Goal: Information Seeking & Learning: Learn about a topic

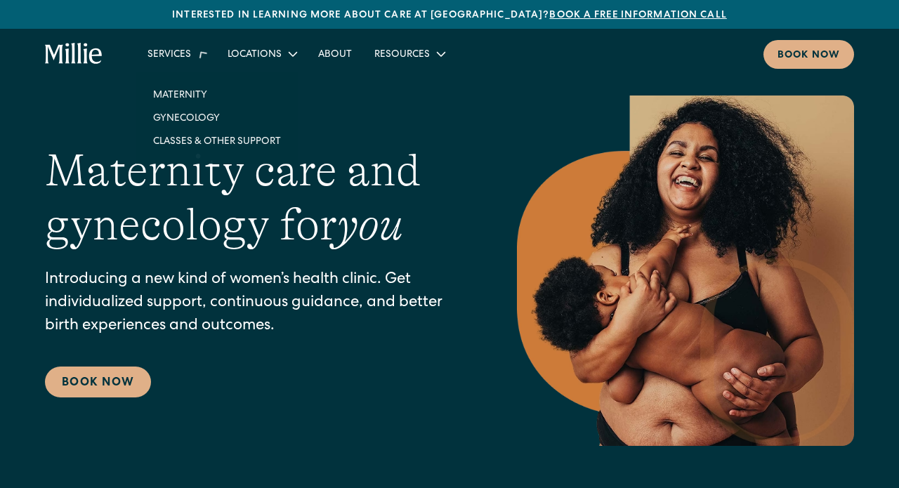
click at [194, 63] on icon at bounding box center [201, 53] width 23 height 23
click at [334, 51] on link "About" at bounding box center [335, 53] width 56 height 23
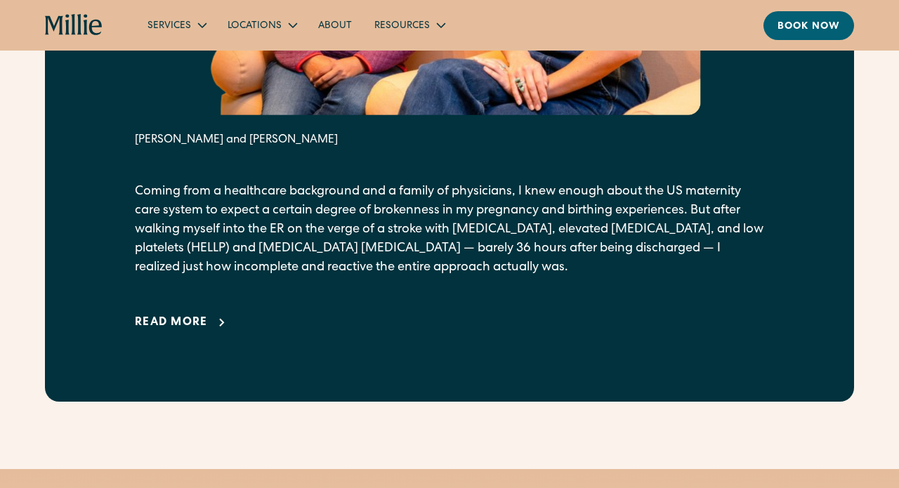
scroll to position [914, 0]
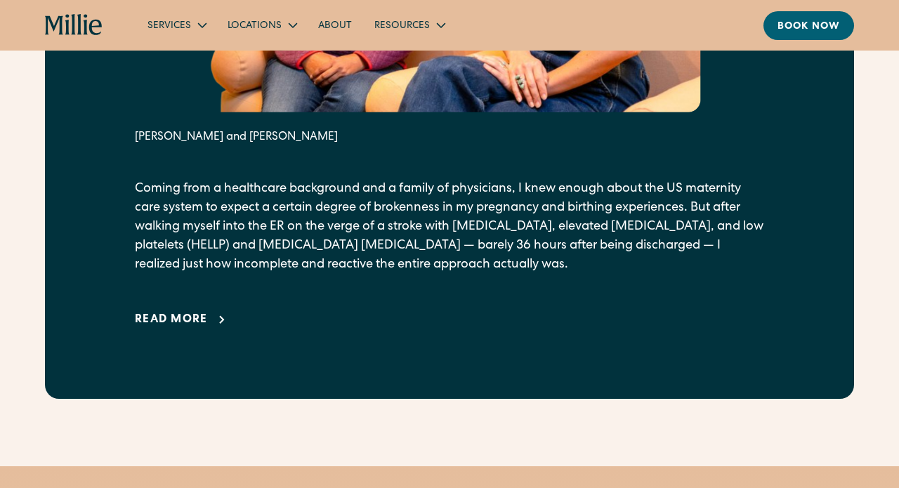
click at [207, 329] on div "Read more" at bounding box center [171, 320] width 73 height 17
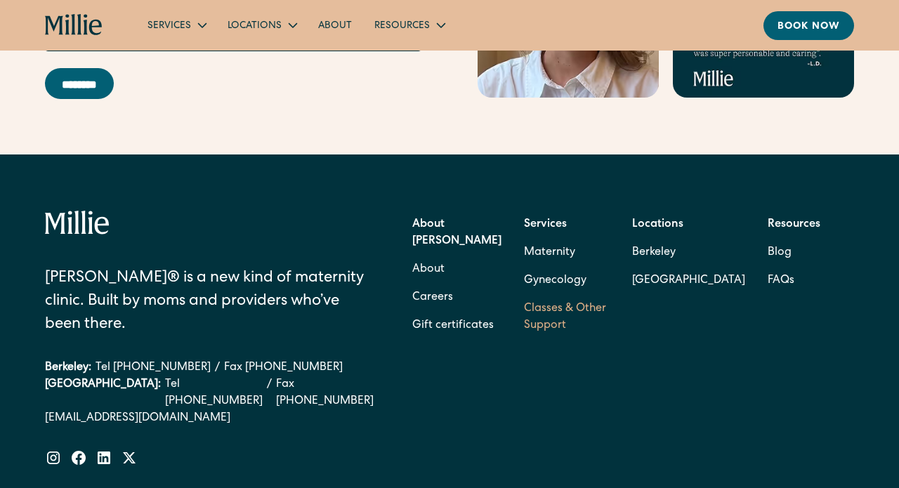
scroll to position [5796, 0]
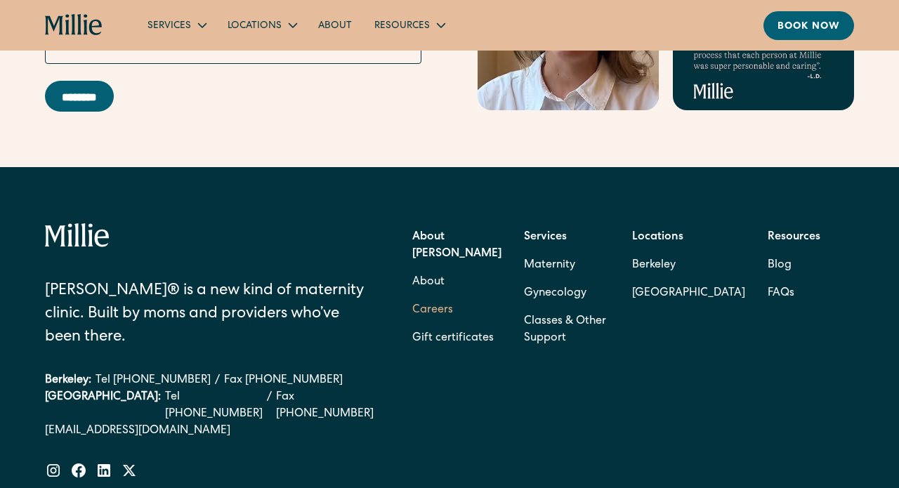
click at [443, 297] on link "Careers" at bounding box center [432, 311] width 41 height 28
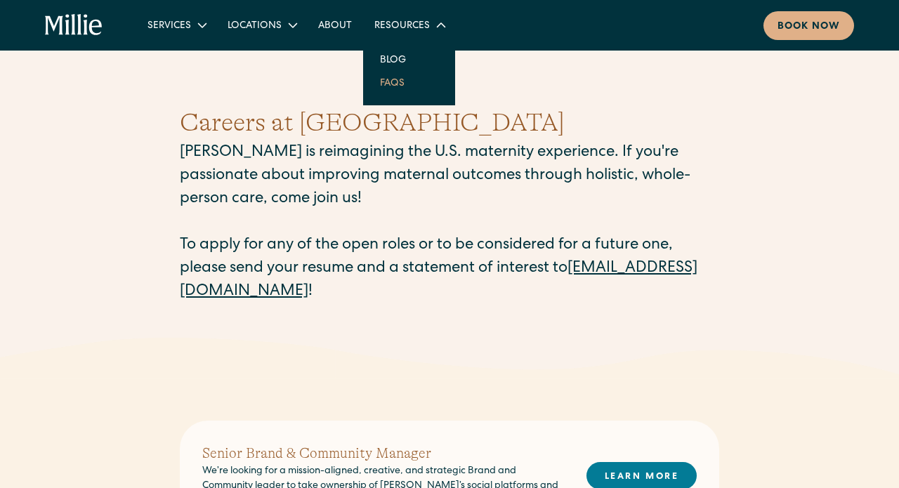
click at [392, 82] on link "FAQs" at bounding box center [392, 82] width 47 height 23
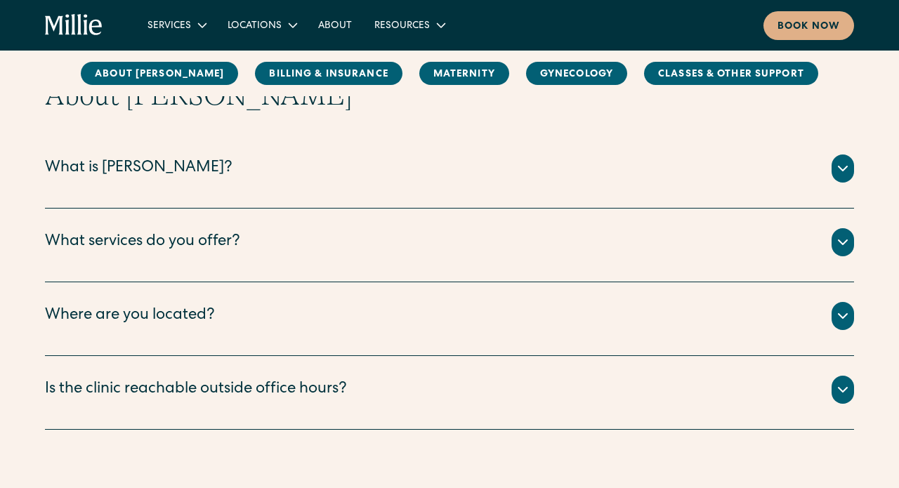
scroll to position [183, 0]
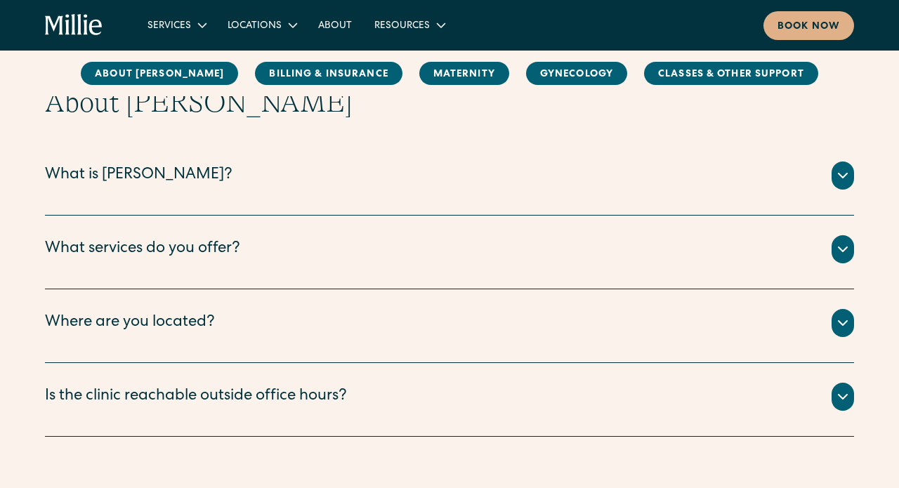
click at [422, 176] on div "What is Millie?" at bounding box center [450, 176] width 810 height 28
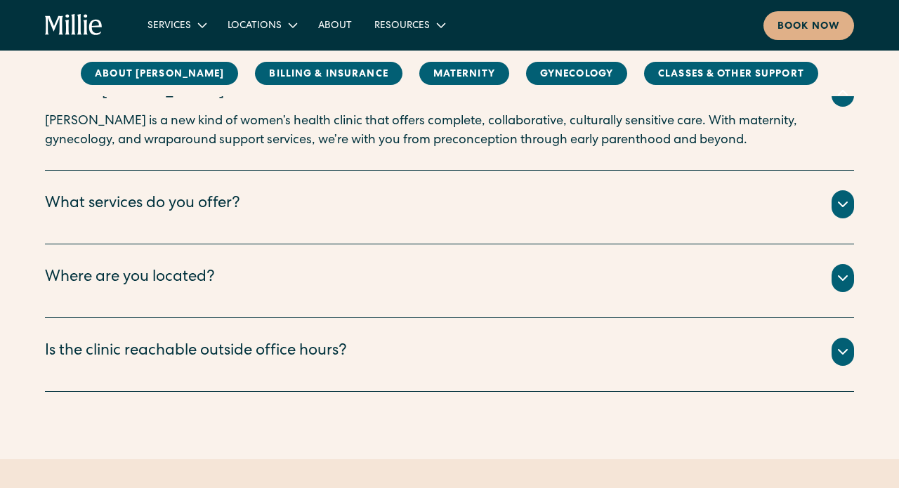
scroll to position [266, 0]
click at [349, 209] on div "What services do you offer?" at bounding box center [450, 204] width 810 height 28
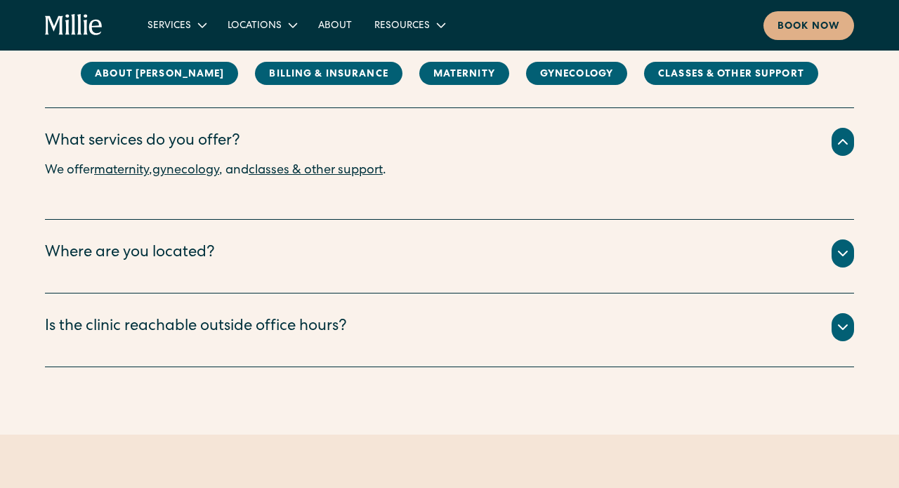
scroll to position [330, 0]
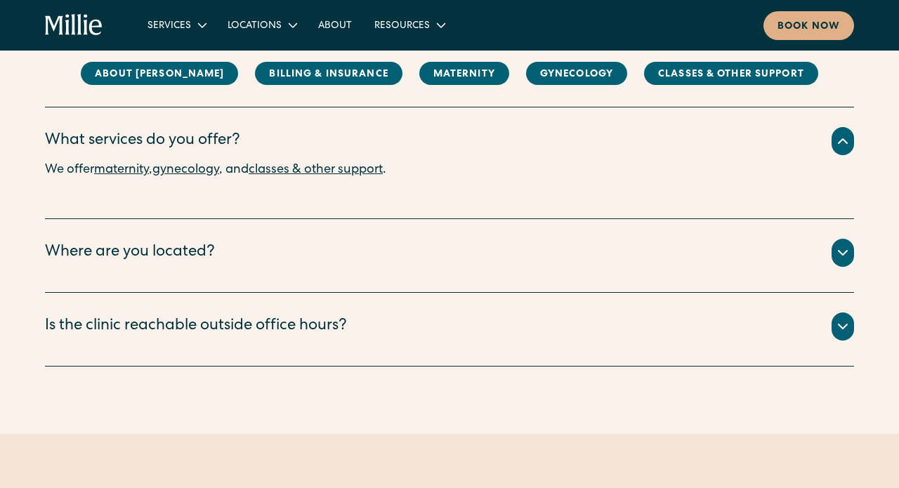
click at [422, 245] on div "Where are you located?" at bounding box center [450, 253] width 810 height 28
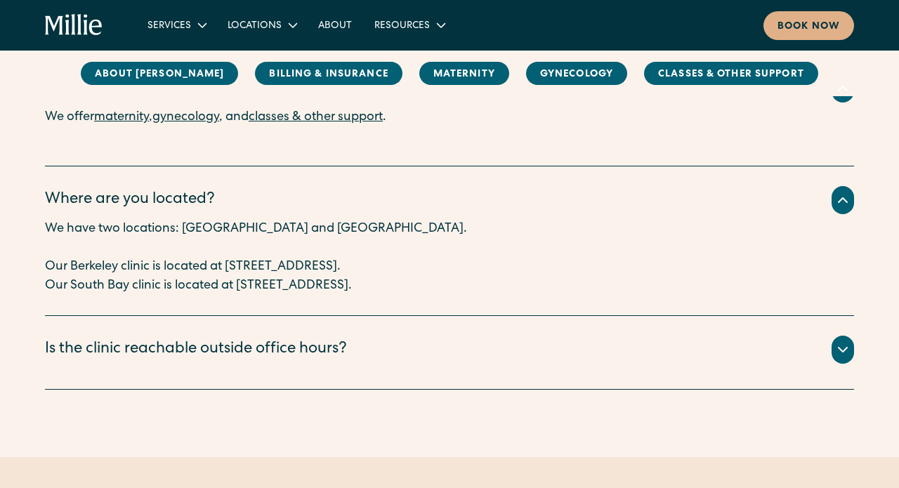
scroll to position [386, 0]
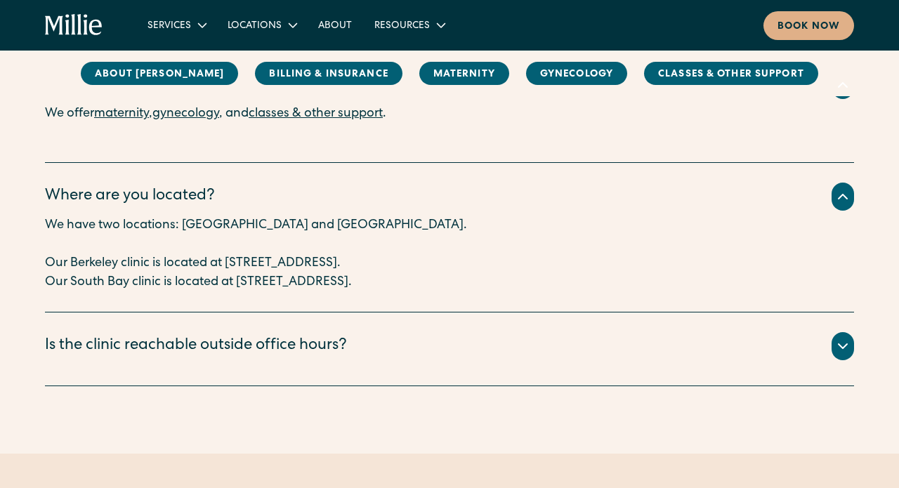
click at [391, 336] on div "Is the clinic reachable outside office hours?" at bounding box center [450, 346] width 810 height 28
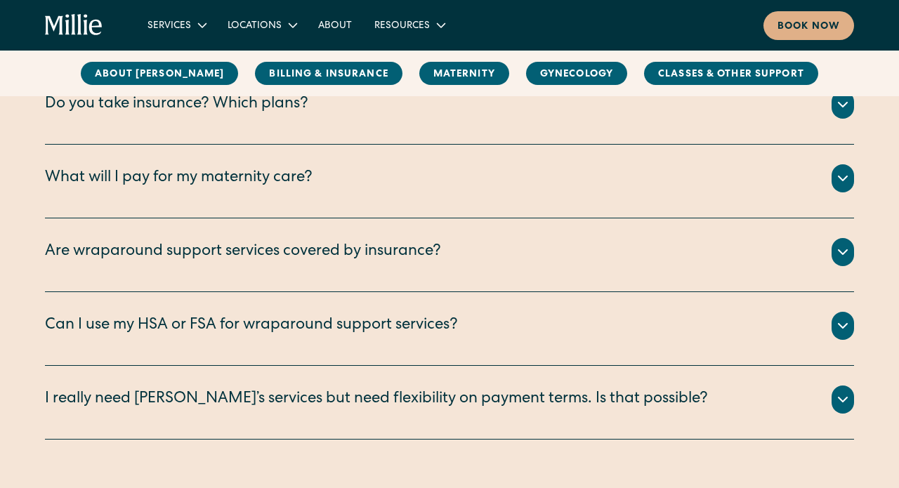
scroll to position [974, 0]
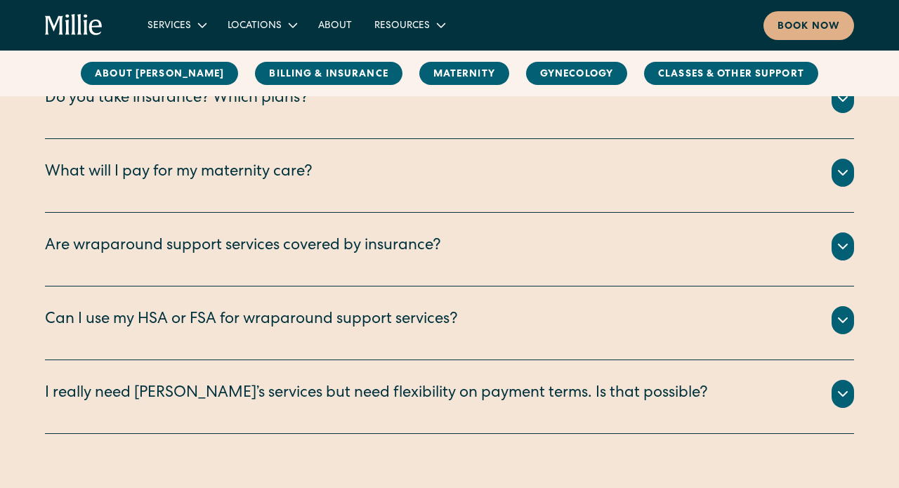
click at [404, 200] on div "What will I pay for my maternity care? All your clinical appointments at Millie…" at bounding box center [450, 176] width 810 height 74
click at [325, 176] on div "What will I pay for my maternity care?" at bounding box center [450, 173] width 810 height 28
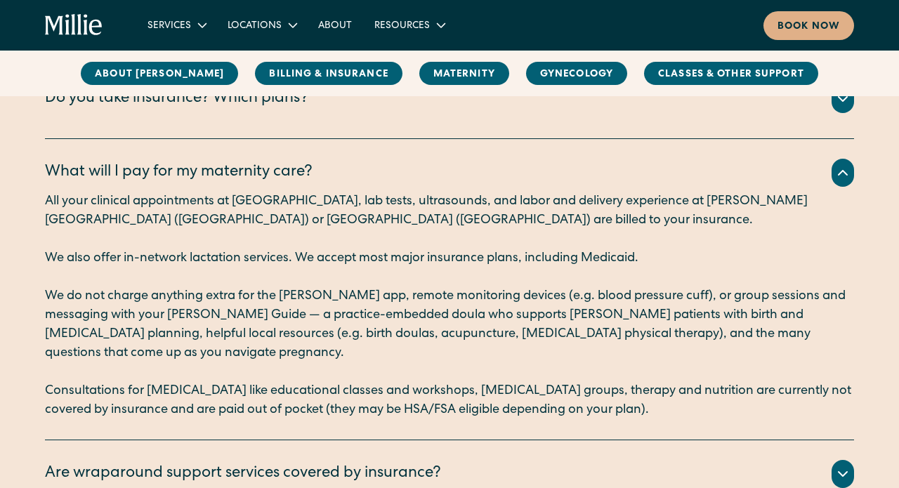
click at [516, 314] on p "We do not charge anything extra for the Millie app, remote monitoring devices (…" at bounding box center [450, 325] width 810 height 76
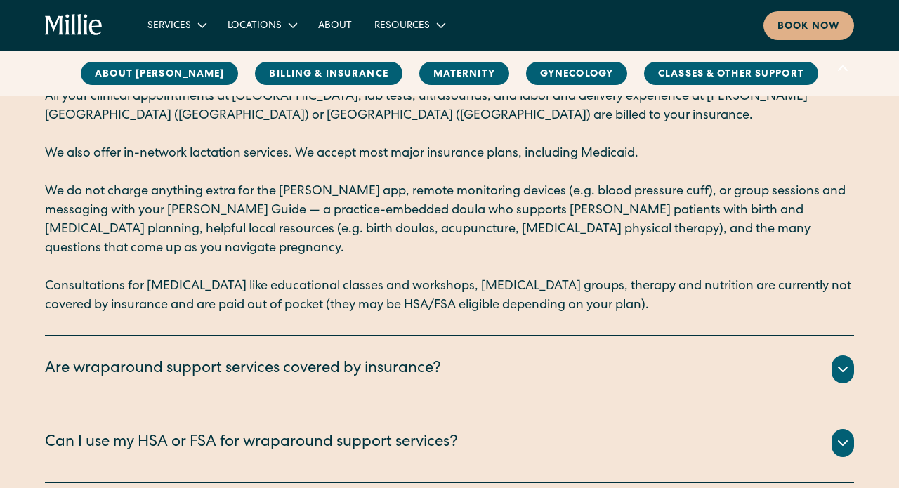
scroll to position [1081, 0]
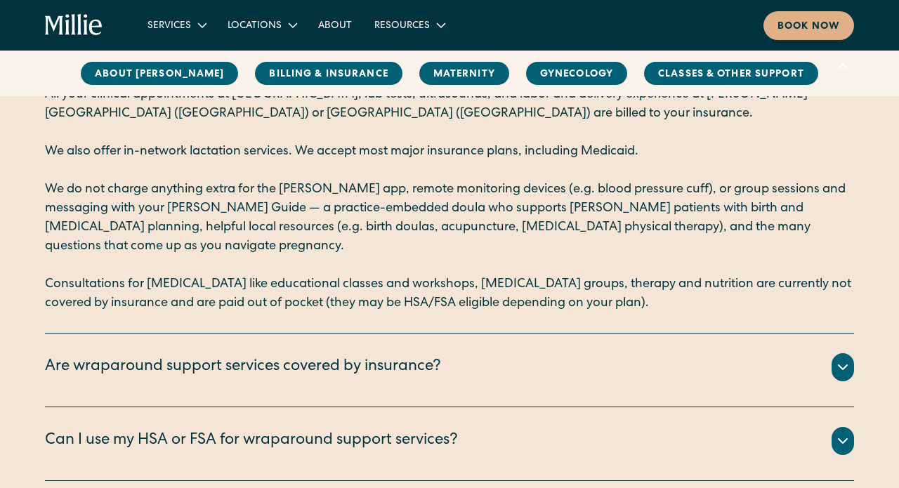
click at [325, 356] on div "Are wraparound support services covered by insurance?" at bounding box center [243, 367] width 396 height 23
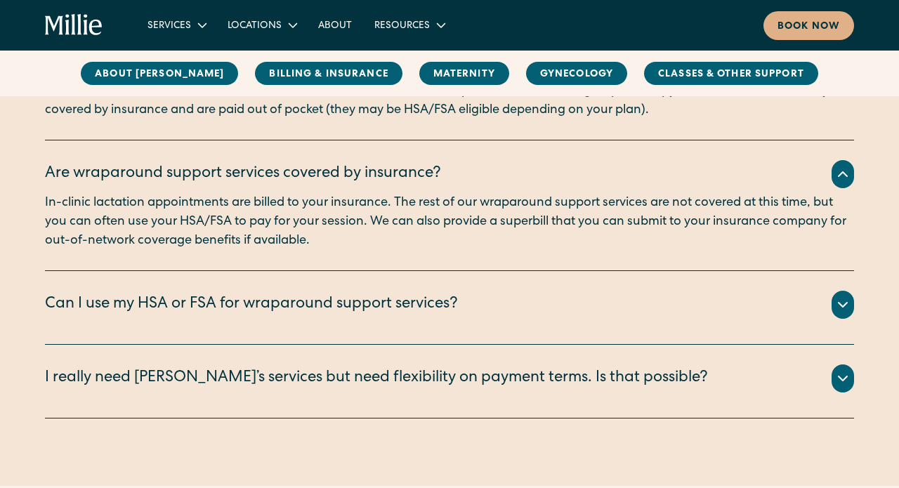
scroll to position [1276, 0]
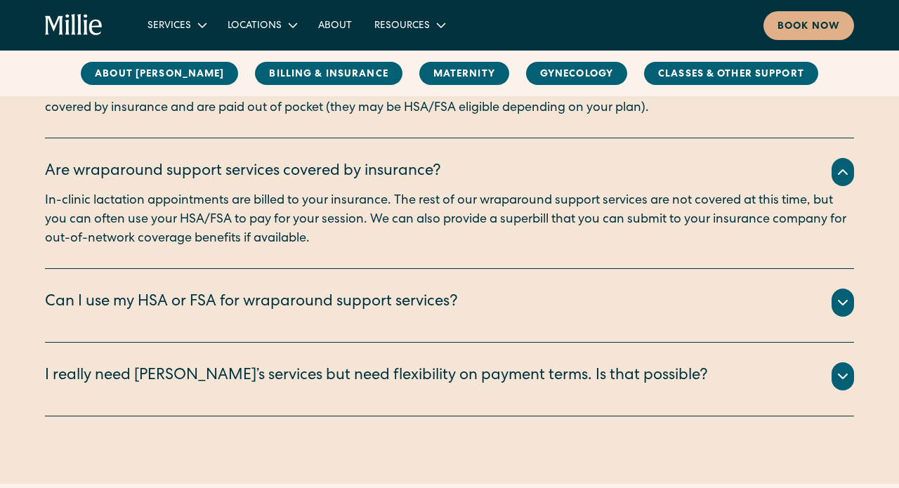
click at [375, 317] on div "Depending on your plan benefits, you can often use your HSA/FSA card to pay onl…" at bounding box center [450, 320] width 810 height 6
click at [391, 292] on div "Can I use my HSA or FSA for wraparound support services?" at bounding box center [251, 303] width 413 height 23
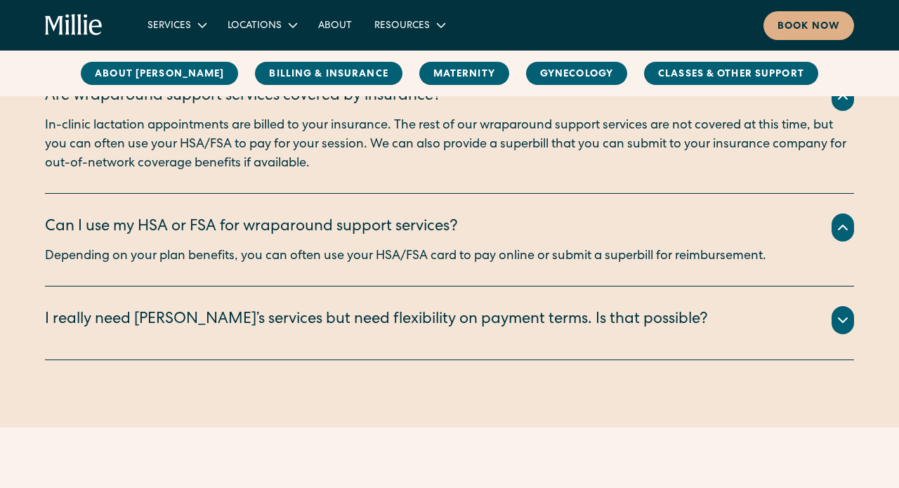
scroll to position [1354, 0]
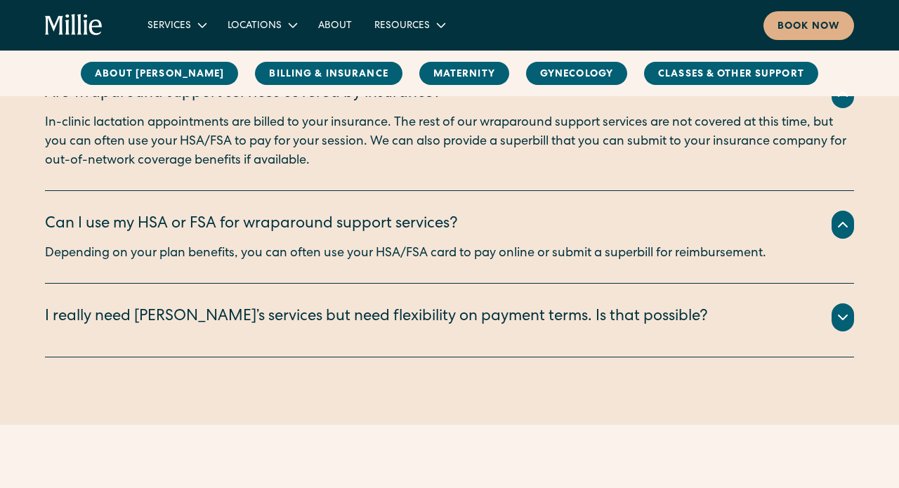
click at [417, 306] on div "I really need Millie’s services but need flexibility on payment terms. Is that …" at bounding box center [376, 317] width 663 height 23
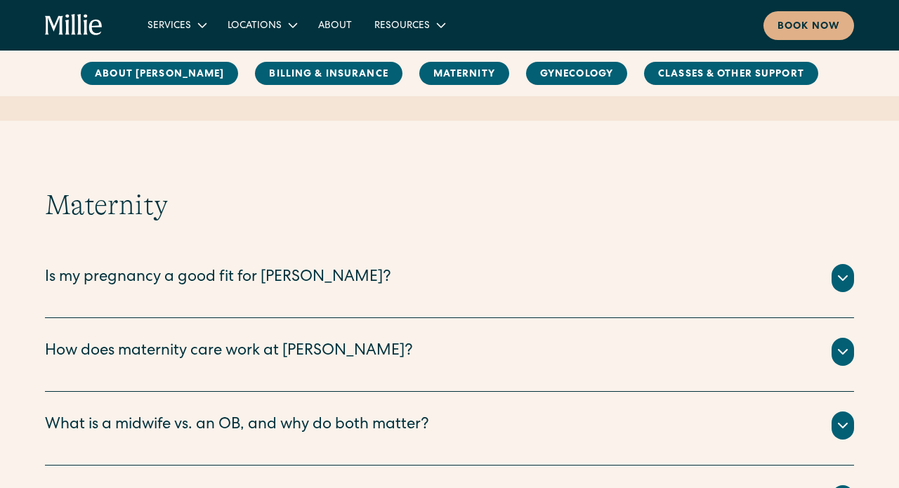
scroll to position [1736, 0]
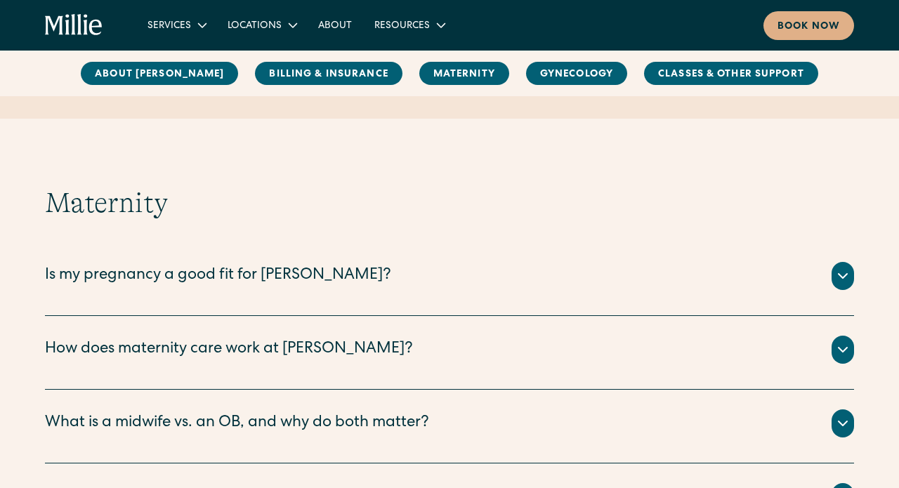
click at [372, 262] on div "Is my pregnancy a good fit for Millie?" at bounding box center [450, 276] width 810 height 28
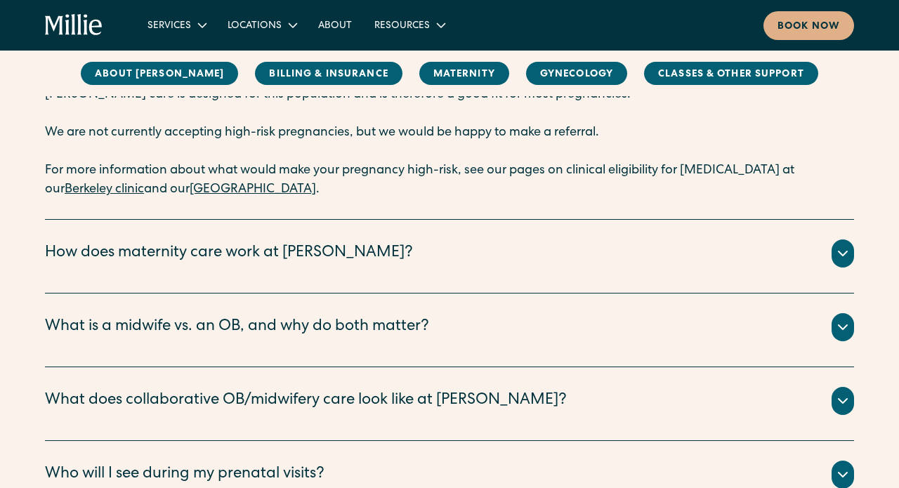
scroll to position [1967, 0]
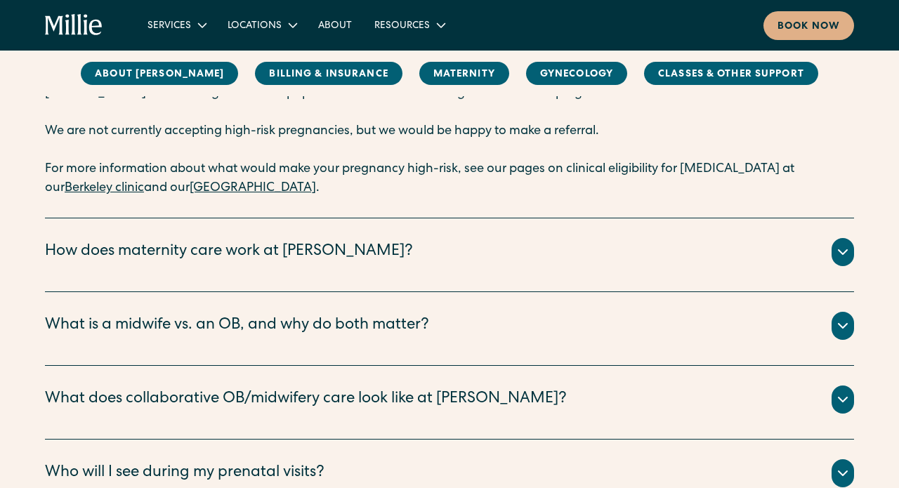
click at [337, 238] on div "How does maternity care work at Millie?" at bounding box center [450, 252] width 810 height 28
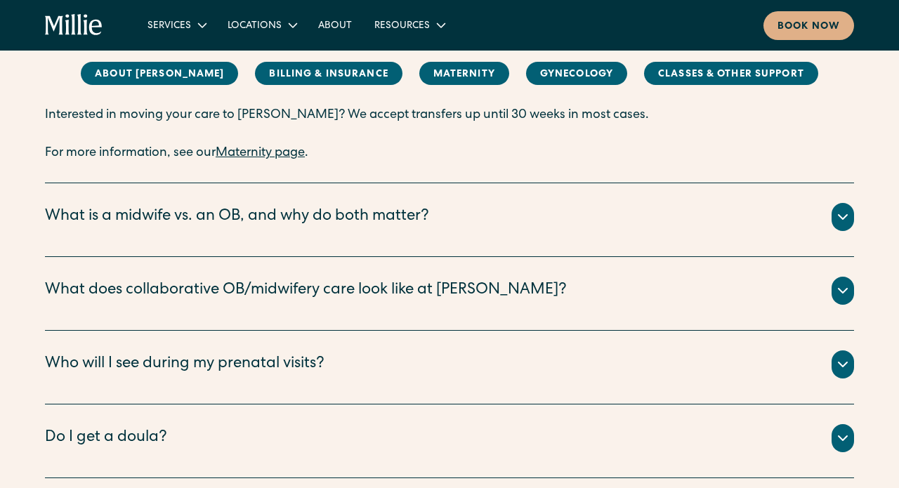
scroll to position [2209, 0]
click at [332, 350] on div "Who will I see during my prenatal visits?" at bounding box center [450, 364] width 810 height 28
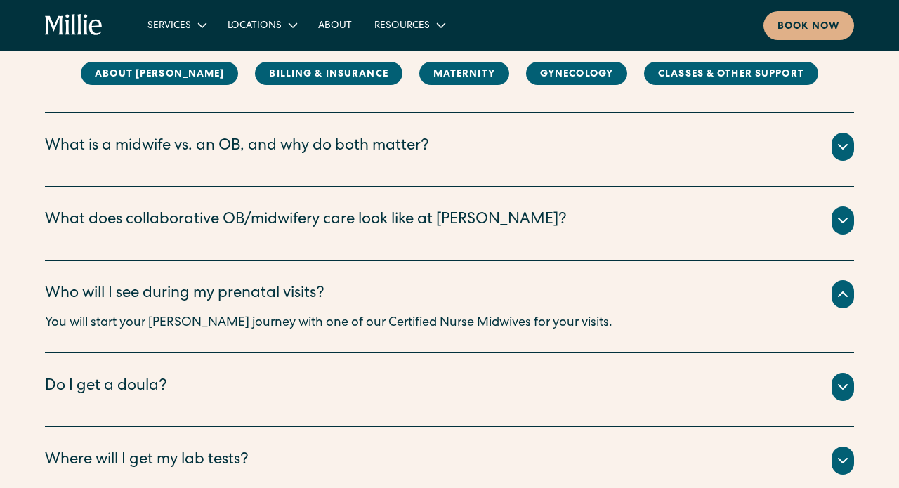
scroll to position [2282, 0]
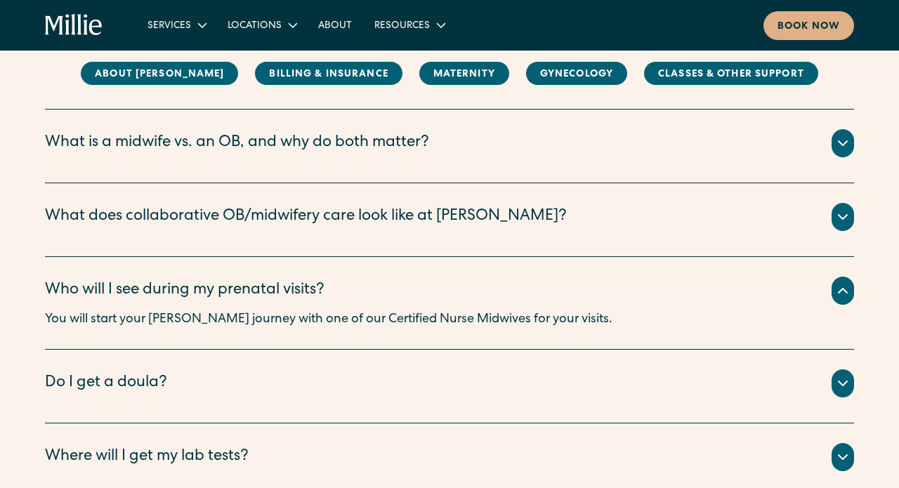
click at [195, 370] on div "Do I get a doula?" at bounding box center [450, 384] width 810 height 28
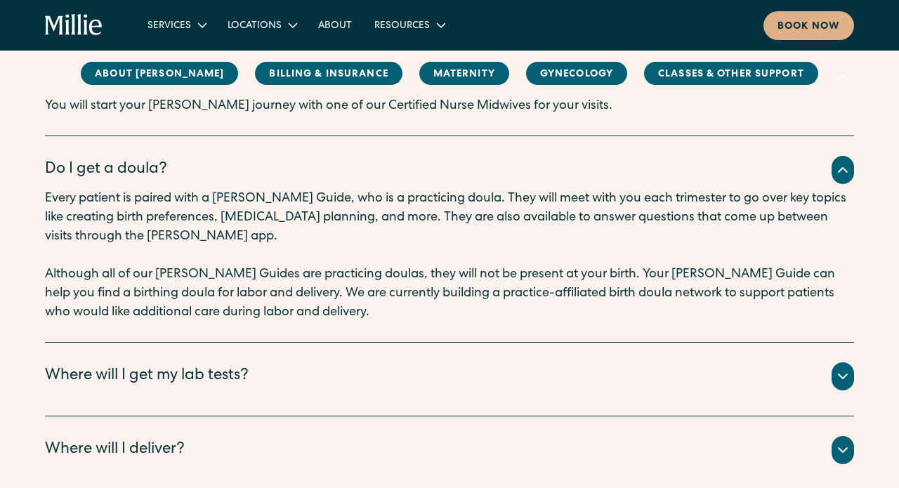
scroll to position [2497, 0]
click at [416, 363] on div "Where will I get my lab tests?" at bounding box center [450, 376] width 810 height 28
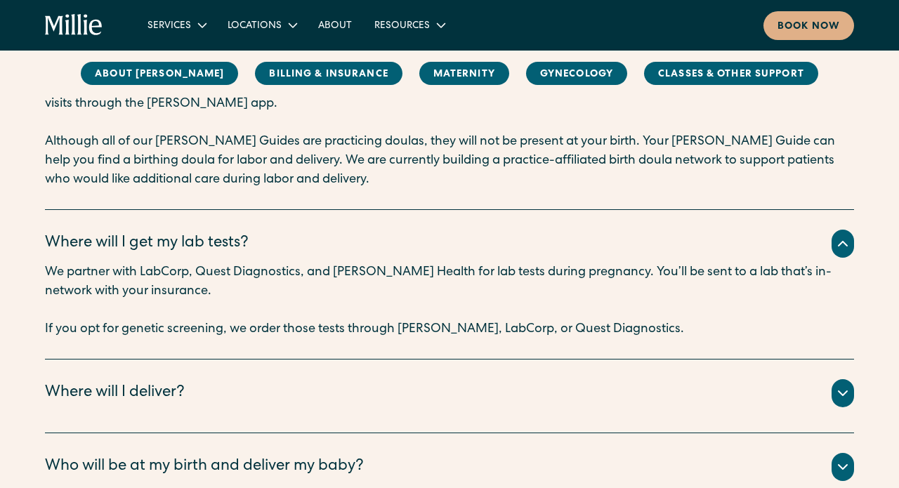
scroll to position [2644, 0]
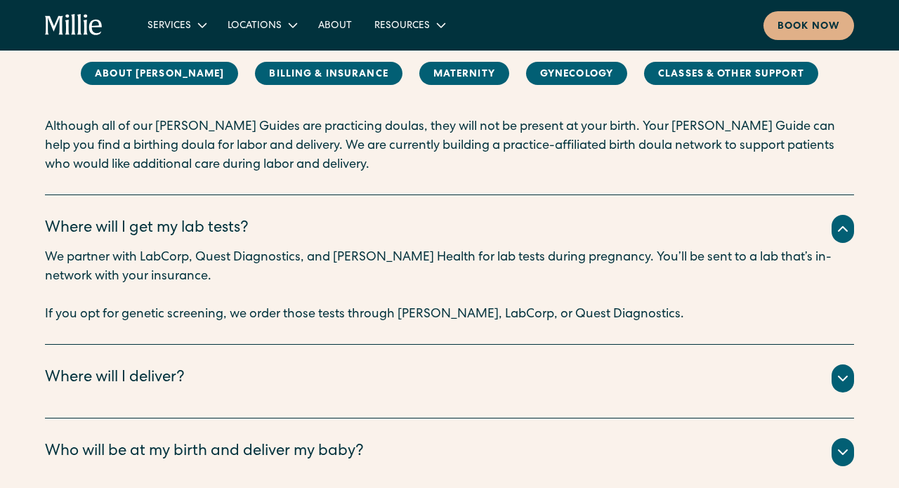
click at [423, 365] on div "Where will I deliver?" at bounding box center [450, 379] width 810 height 28
